Goal: Check status: Check status

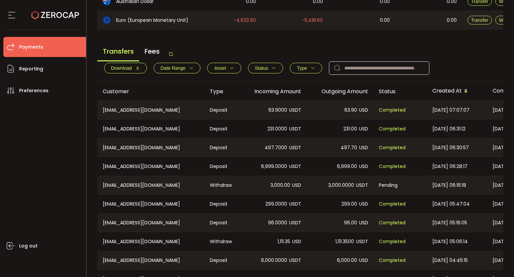
scroll to position [181, 0]
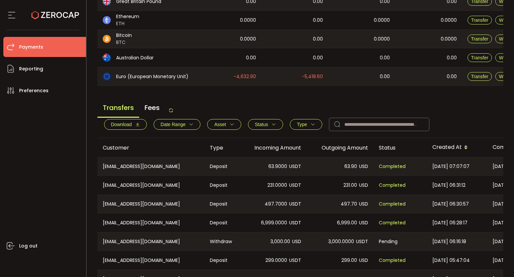
click at [176, 113] on div "Transfers Fees Download Date Range - Asset BTC ETH EUR GBP USD USDC USDT Clear …" at bounding box center [300, 118] width 406 height 39
click at [173, 112] on icon at bounding box center [170, 109] width 5 height 5
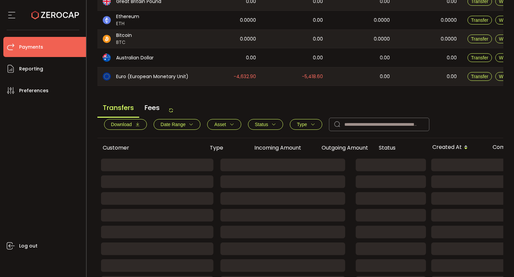
click at [173, 112] on icon at bounding box center [170, 109] width 5 height 5
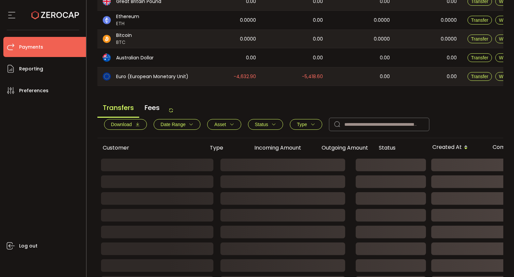
click at [173, 112] on icon at bounding box center [170, 109] width 5 height 5
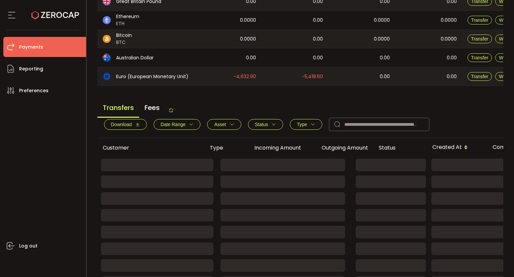
click at [173, 112] on icon at bounding box center [170, 109] width 5 height 5
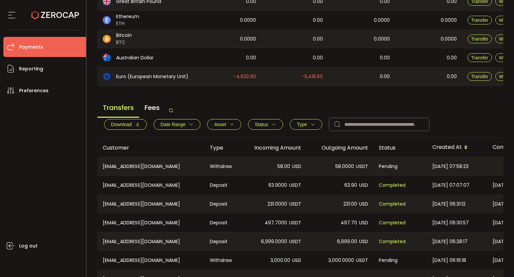
click at [173, 112] on icon at bounding box center [170, 109] width 5 height 5
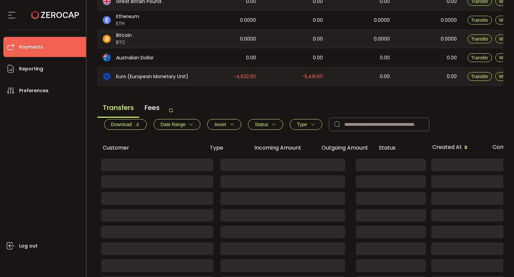
click at [173, 112] on icon at bounding box center [170, 109] width 5 height 5
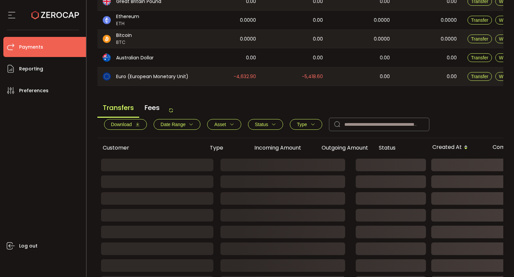
click at [173, 112] on icon at bounding box center [170, 109] width 5 height 5
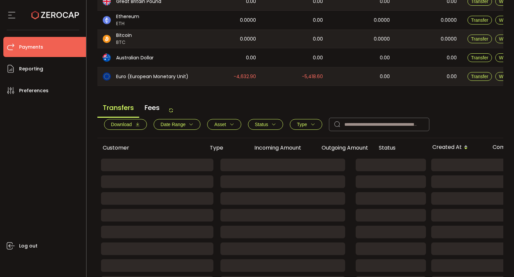
click at [173, 112] on icon at bounding box center [170, 109] width 5 height 5
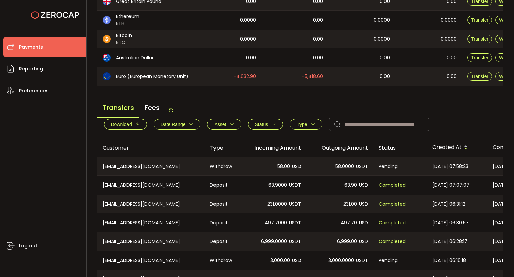
click at [173, 111] on icon at bounding box center [170, 109] width 5 height 5
click at [172, 114] on div "Transfers Fees" at bounding box center [135, 109] width 76 height 15
click at [171, 113] on icon at bounding box center [170, 109] width 5 height 5
click at [173, 112] on icon at bounding box center [170, 109] width 5 height 5
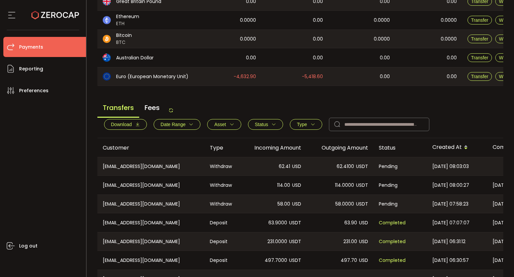
drag, startPoint x: 193, startPoint y: 266, endPoint x: 420, endPoint y: 238, distance: 228.4
click at [437, 257] on tr "CN-396590210@qq.com Deposit 497.7000 USDT 497.70 USD Completed 2025-09-01 06:30…" at bounding box center [449, 259] width 705 height 19
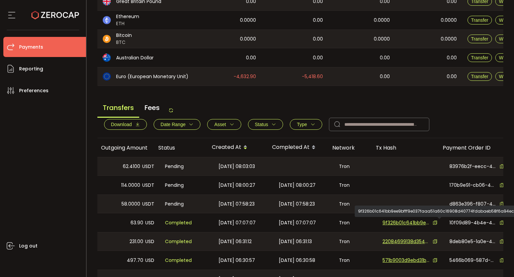
scroll to position [0, 112]
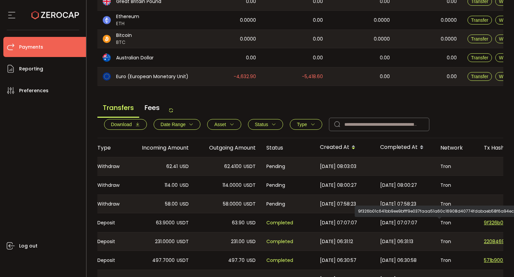
drag, startPoint x: 409, startPoint y: 230, endPoint x: 364, endPoint y: 225, distance: 45.8
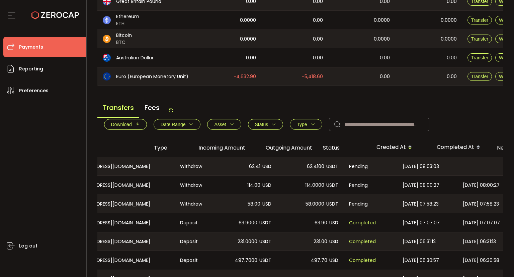
scroll to position [0, 0]
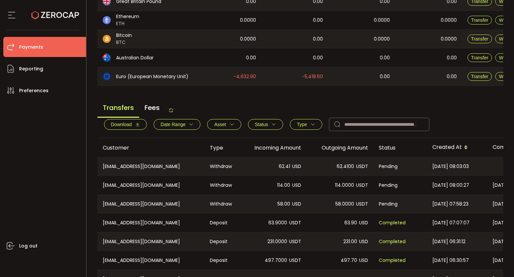
drag, startPoint x: 298, startPoint y: 223, endPoint x: 236, endPoint y: 215, distance: 62.5
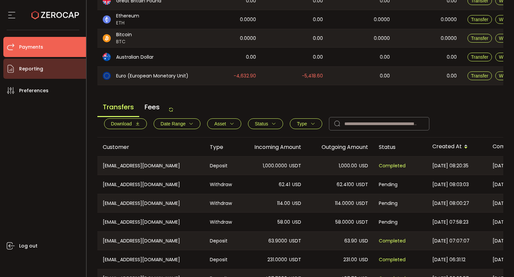
scroll to position [181, 0]
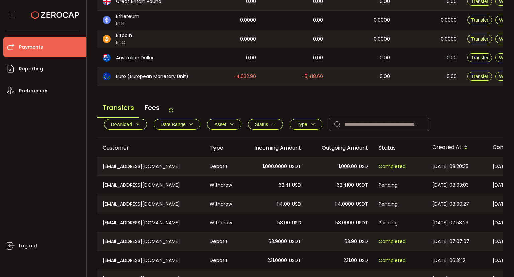
click at [170, 111] on icon at bounding box center [170, 109] width 5 height 5
